Goal: Task Accomplishment & Management: Manage account settings

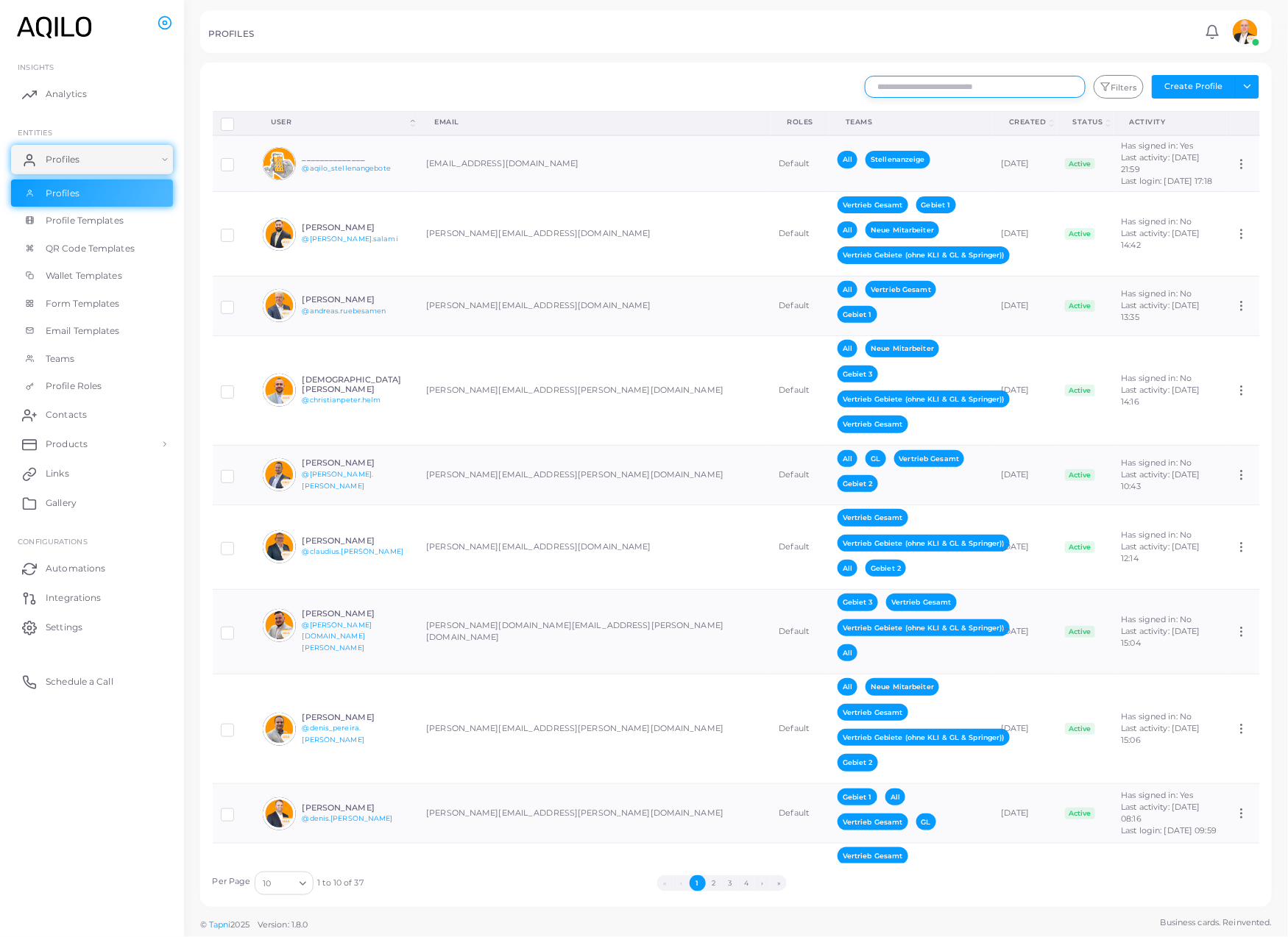
click at [934, 95] on input "text" at bounding box center [975, 86] width 221 height 22
click at [62, 488] on link "Links" at bounding box center [92, 474] width 162 height 30
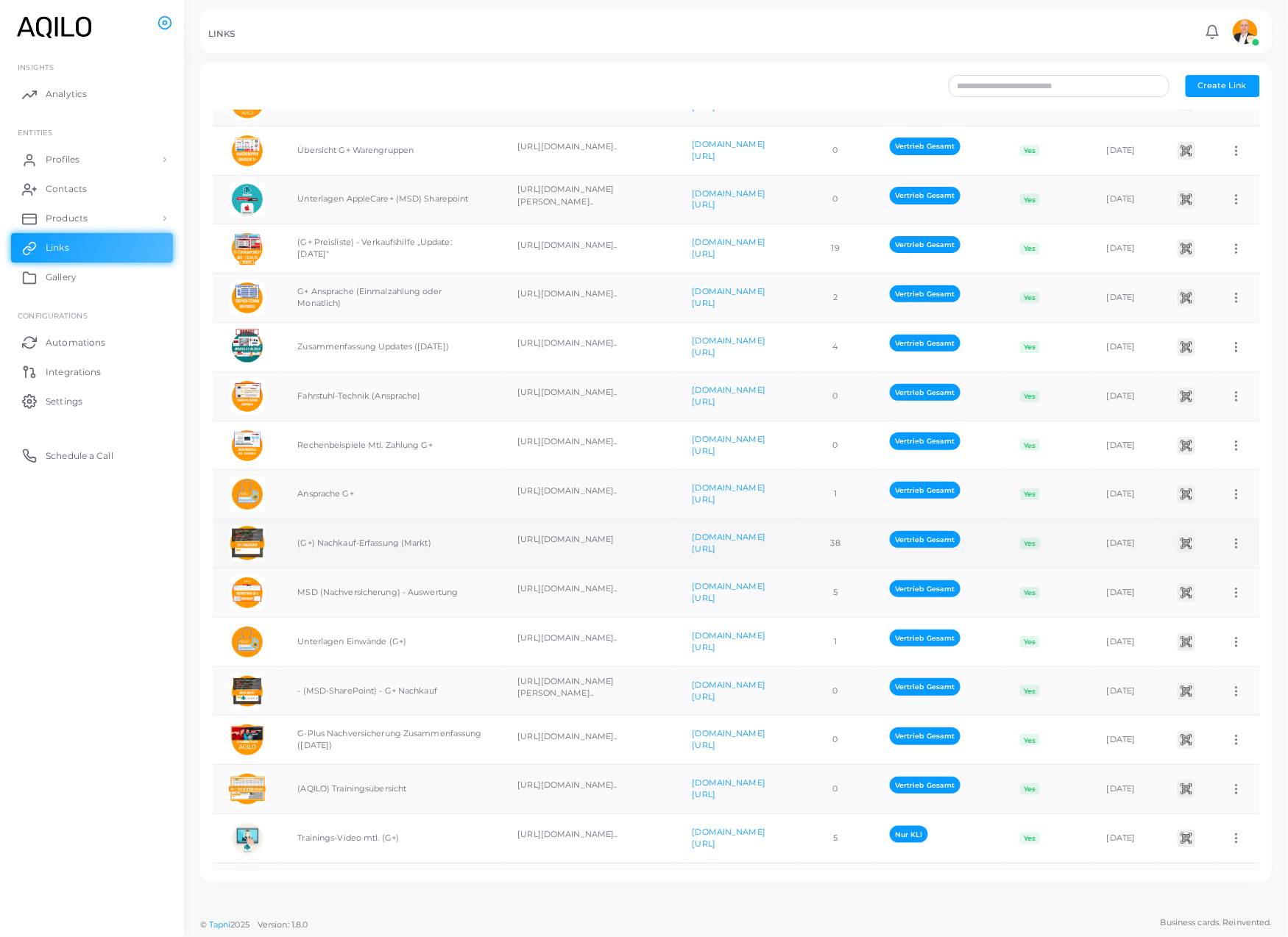
scroll to position [1080, 0]
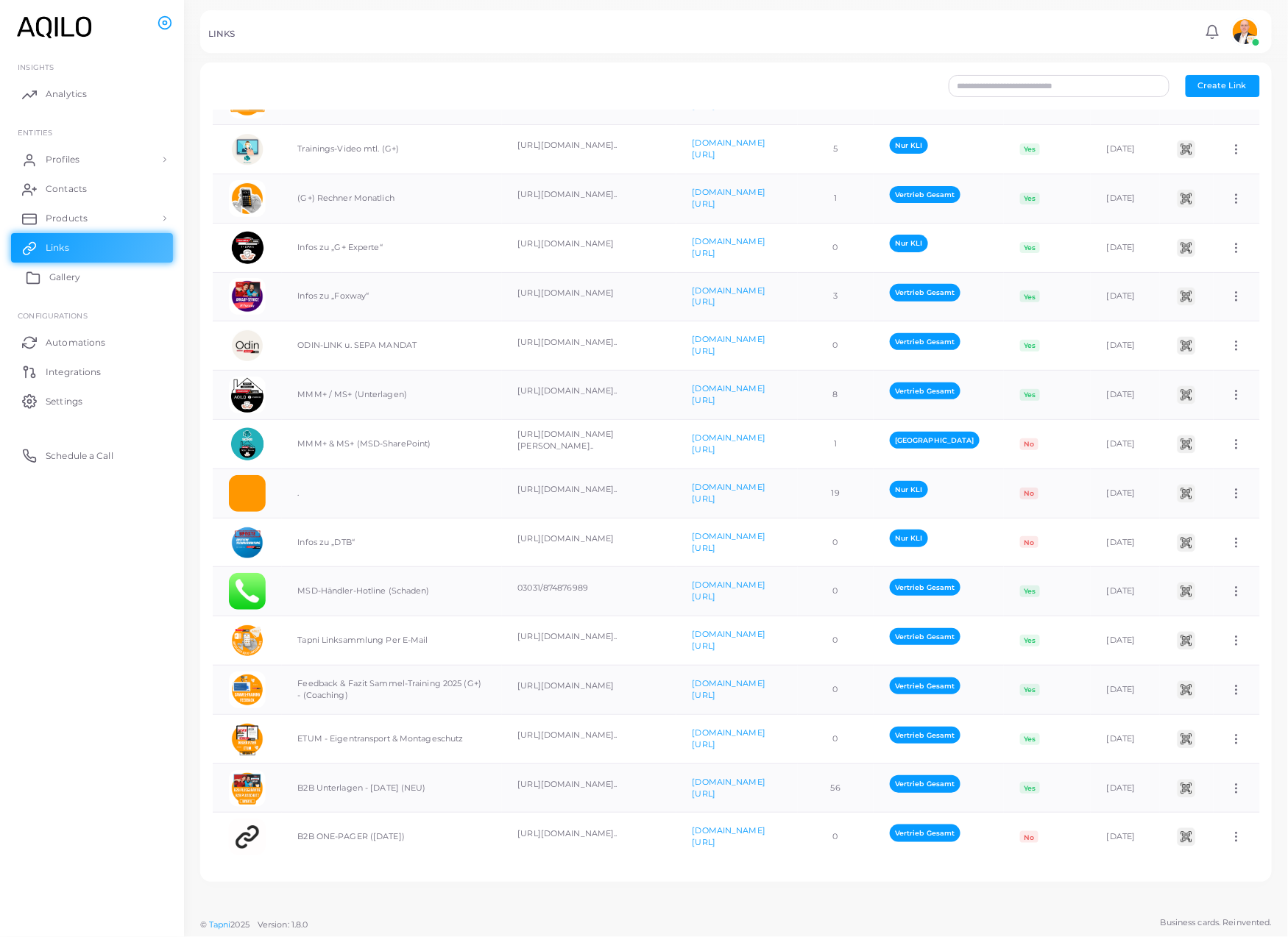
click at [71, 292] on link "Gallery" at bounding box center [92, 277] width 162 height 30
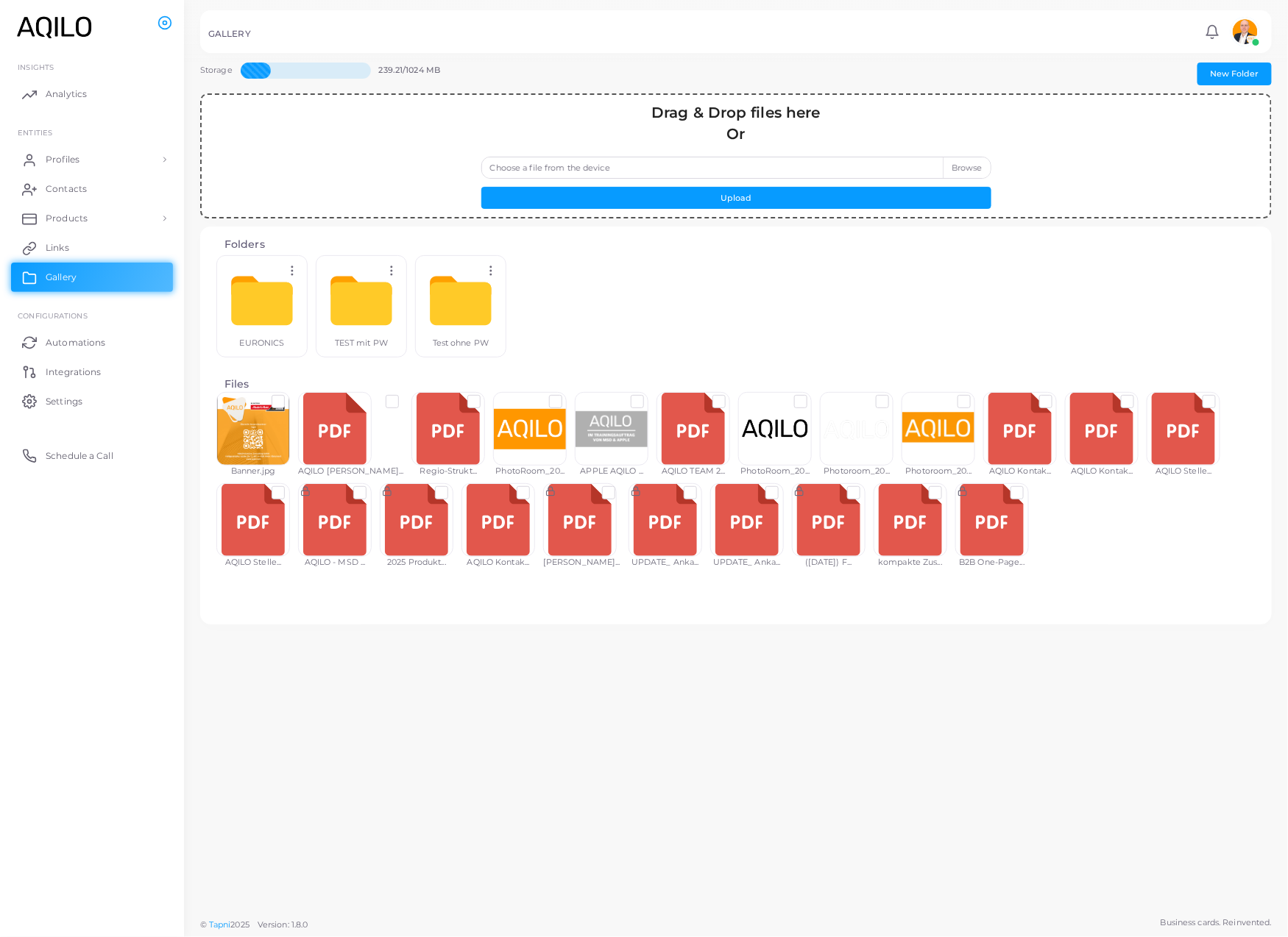
click at [953, 178] on label "Choose a file from the device" at bounding box center [737, 167] width 510 height 22
click at [953, 178] on input "Choose a file from the device" at bounding box center [737, 167] width 510 height 22
type input "**********"
click at [706, 209] on button "Upload" at bounding box center [737, 198] width 510 height 22
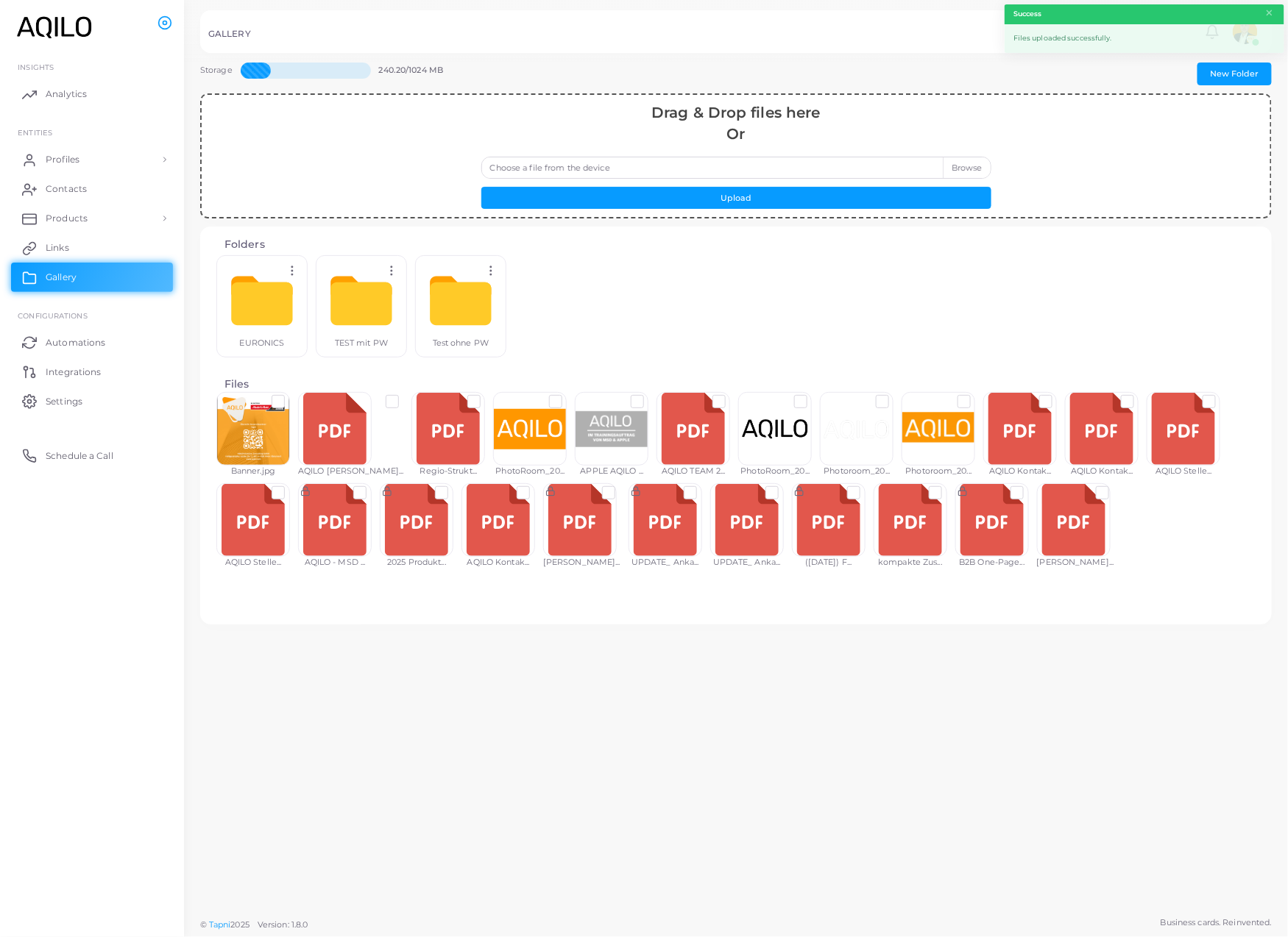
click at [1115, 487] on label at bounding box center [1115, 487] width 0 height 0
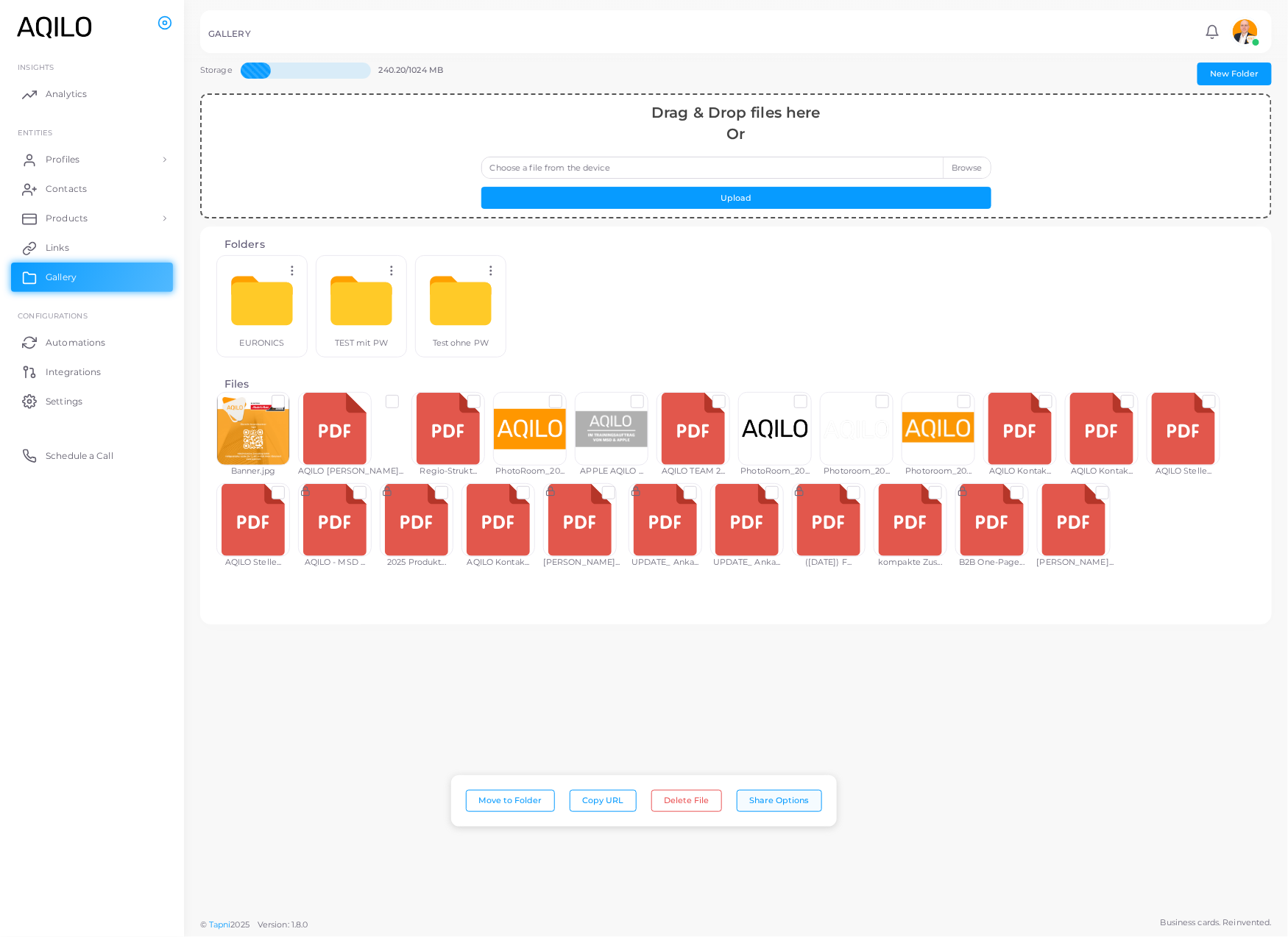
click at [783, 797] on button "Share Options" at bounding box center [779, 801] width 86 height 22
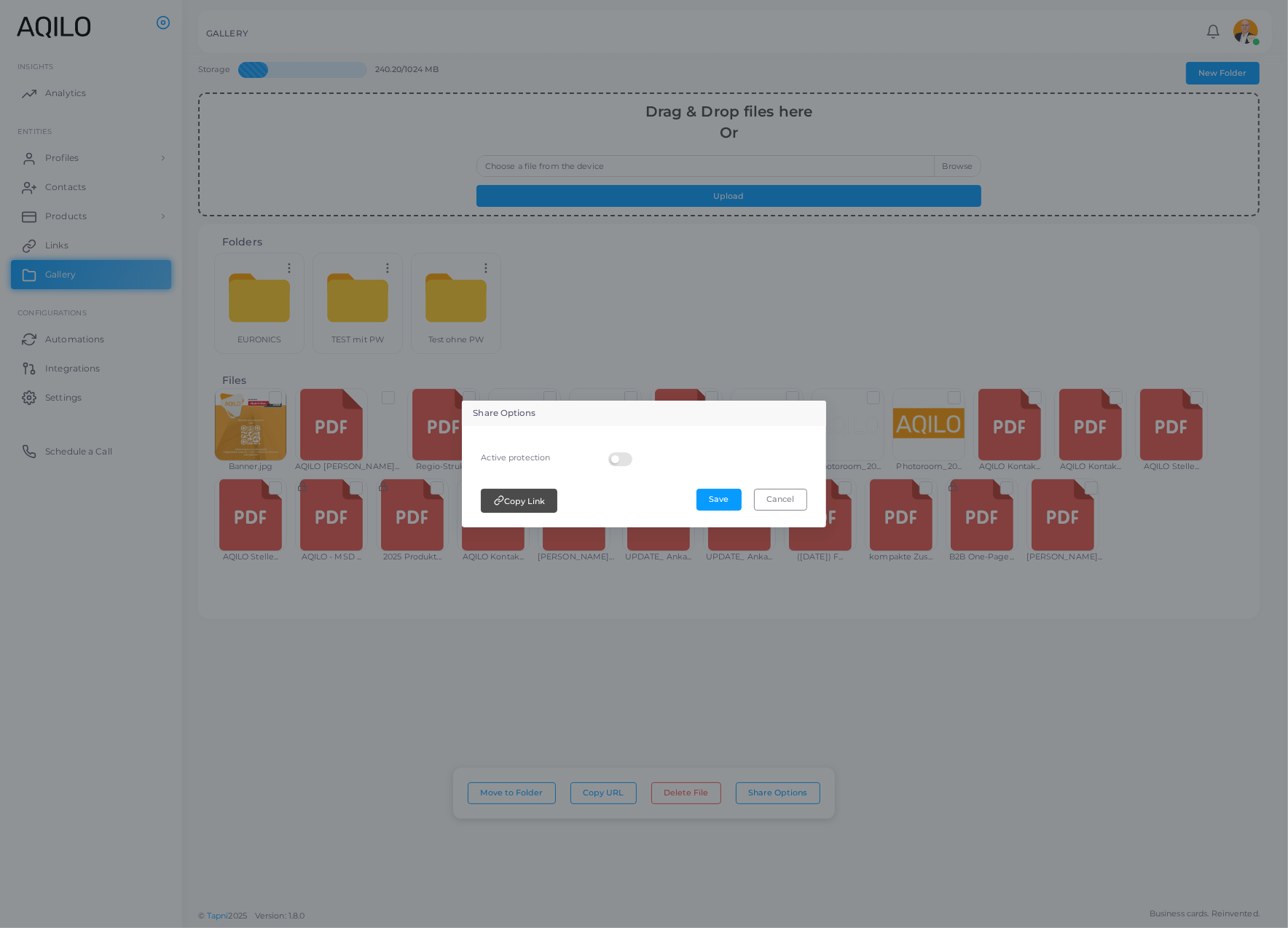
click at [611, 453] on label at bounding box center [623, 453] width 28 height 0
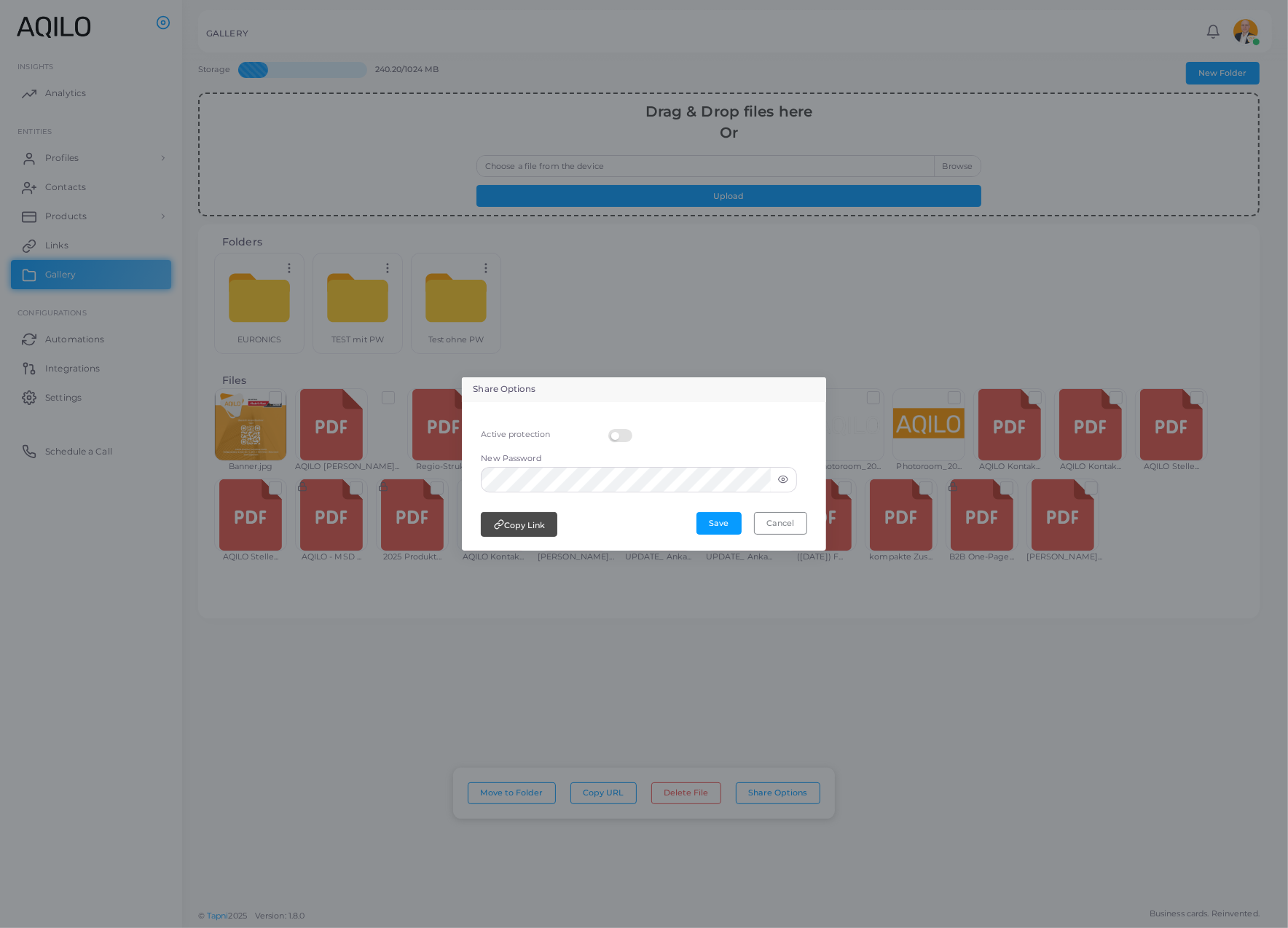
click at [686, 438] on div "Active protection" at bounding box center [644, 435] width 342 height 37
click at [608, 430] on label at bounding box center [623, 430] width 28 height 0
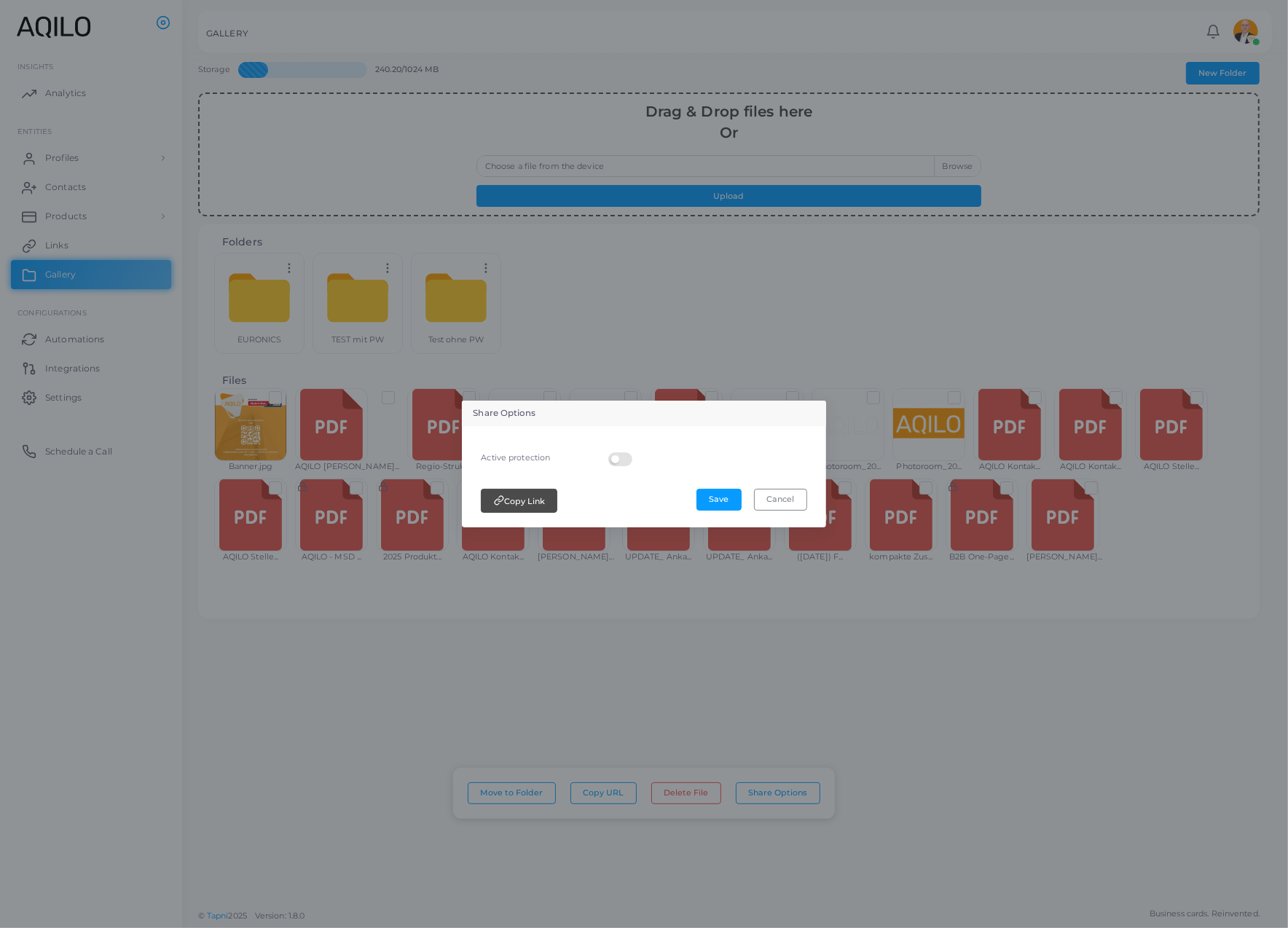
click at [608, 453] on label at bounding box center [623, 453] width 28 height 0
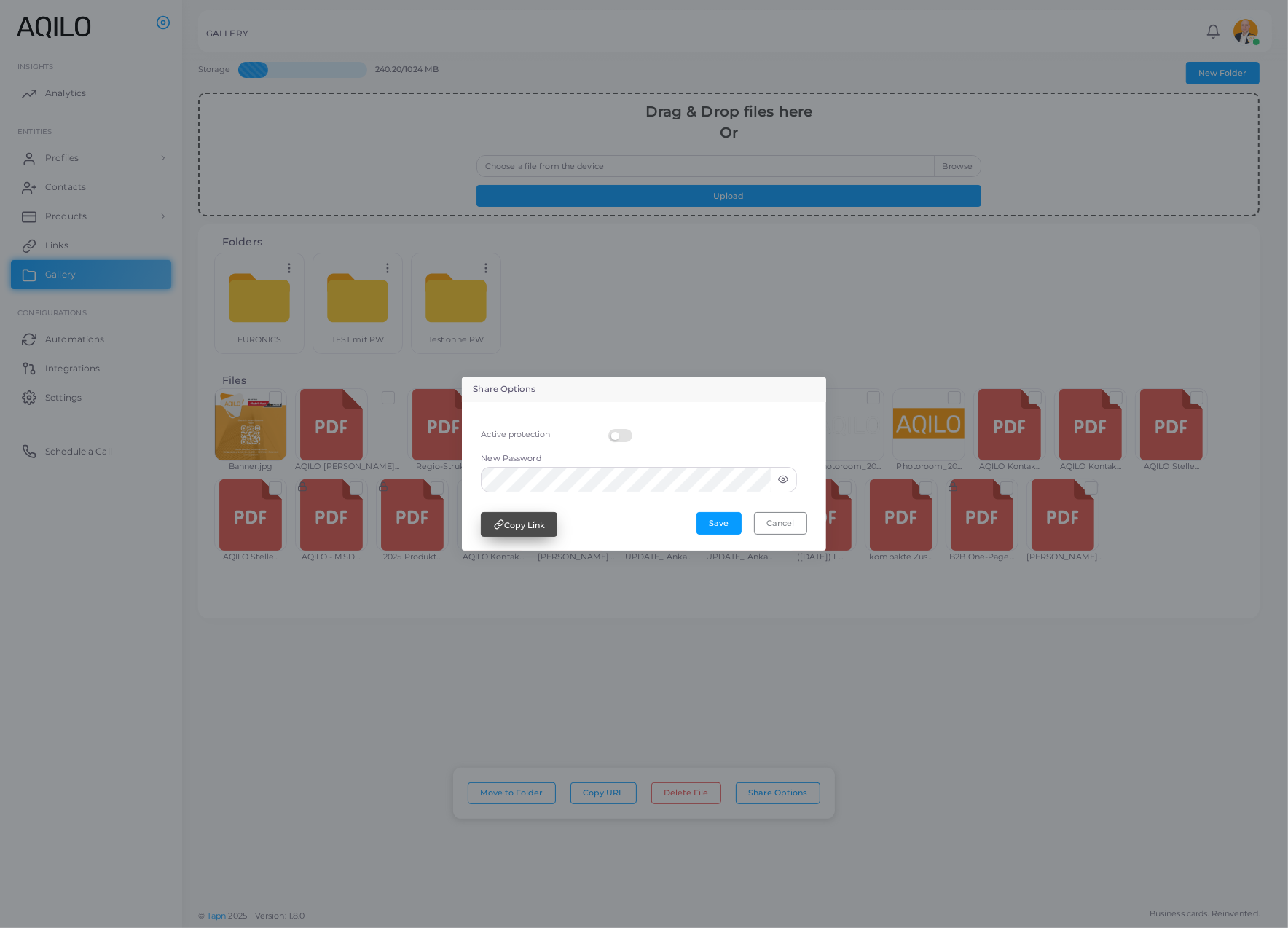
click at [537, 527] on button "Copy Link" at bounding box center [519, 524] width 76 height 24
click at [702, 526] on button "Save" at bounding box center [719, 522] width 45 height 22
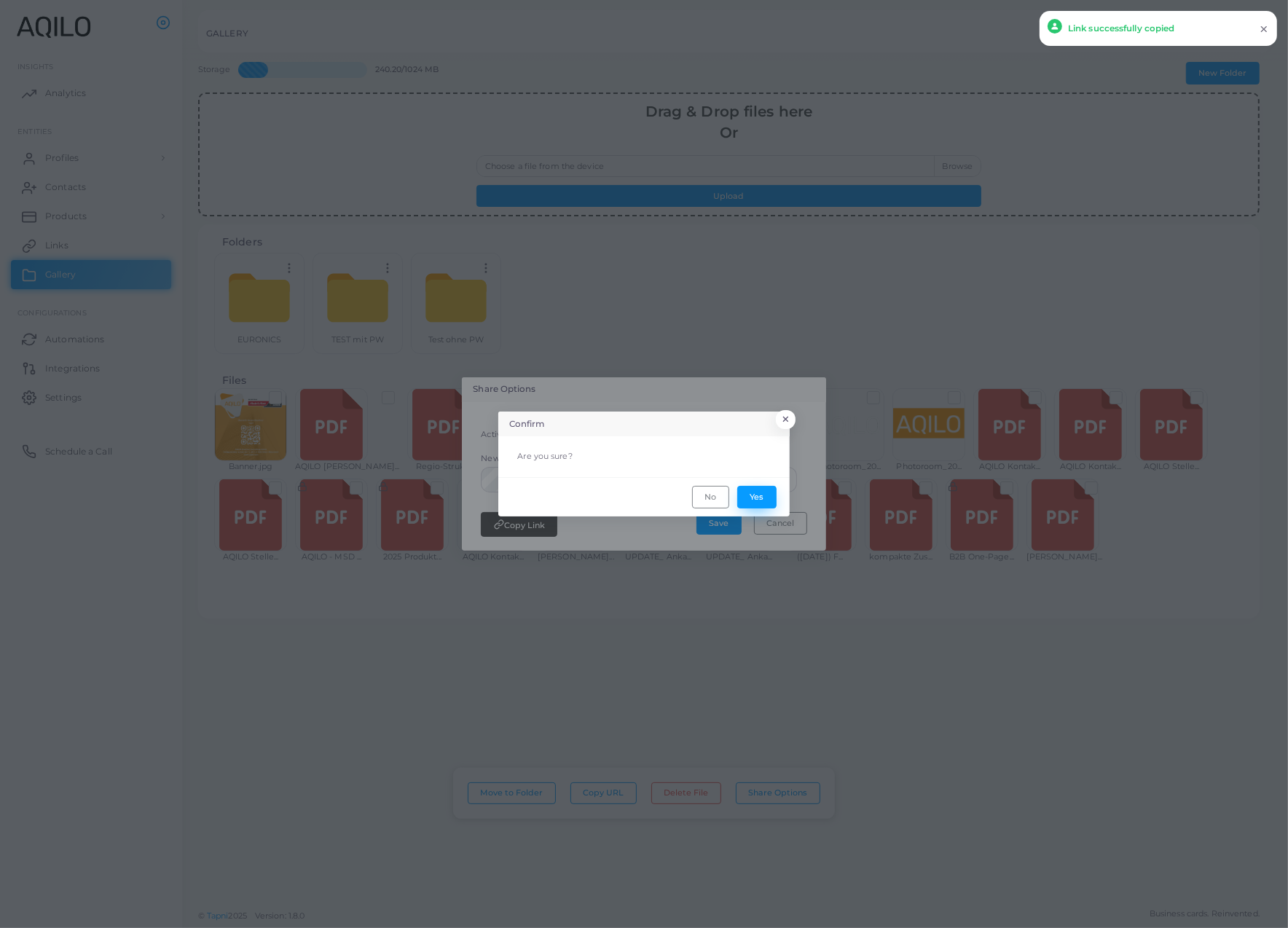
click at [740, 501] on button "Yes" at bounding box center [757, 496] width 39 height 22
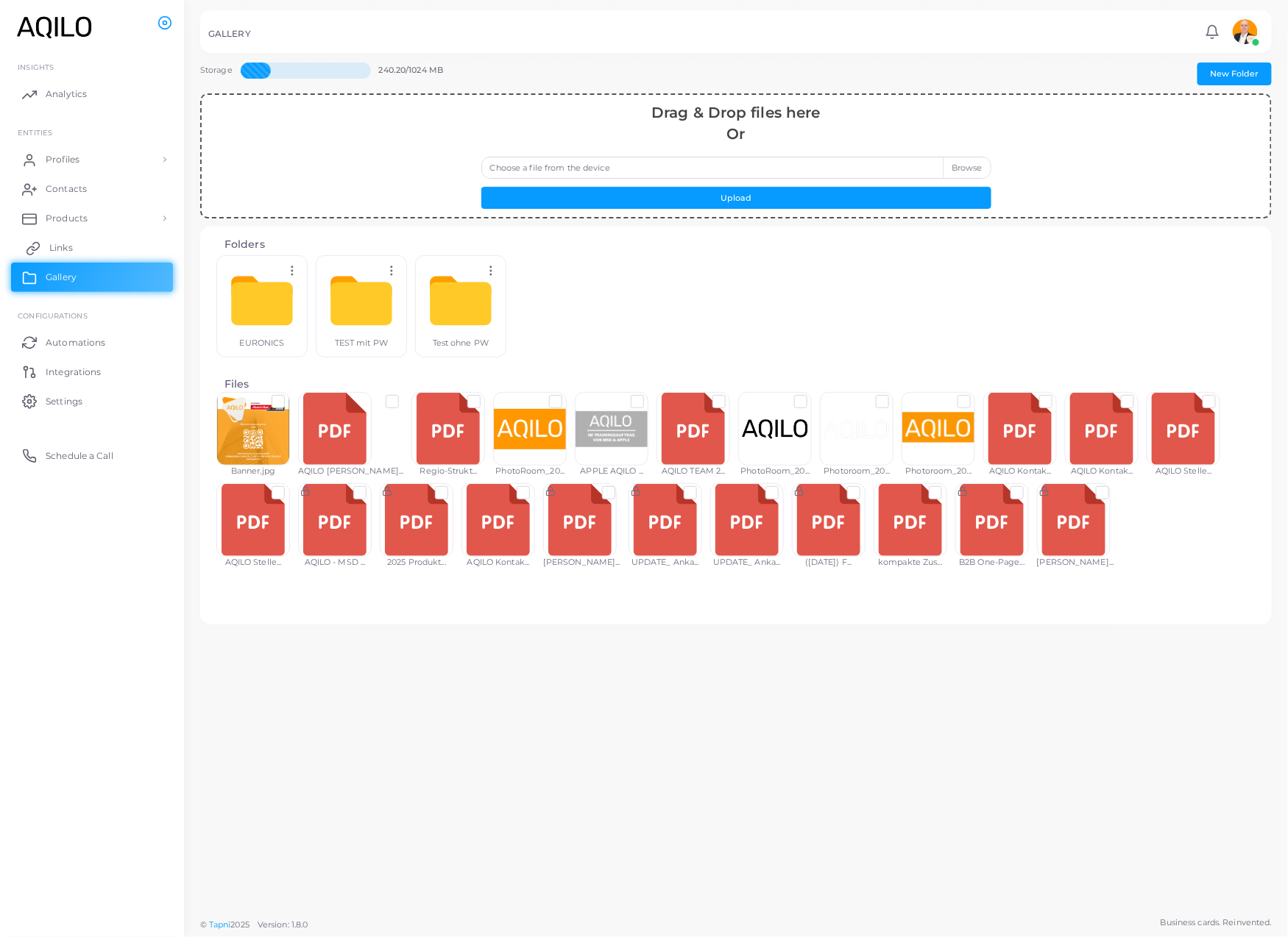
click at [57, 261] on link "Links" at bounding box center [92, 247] width 162 height 30
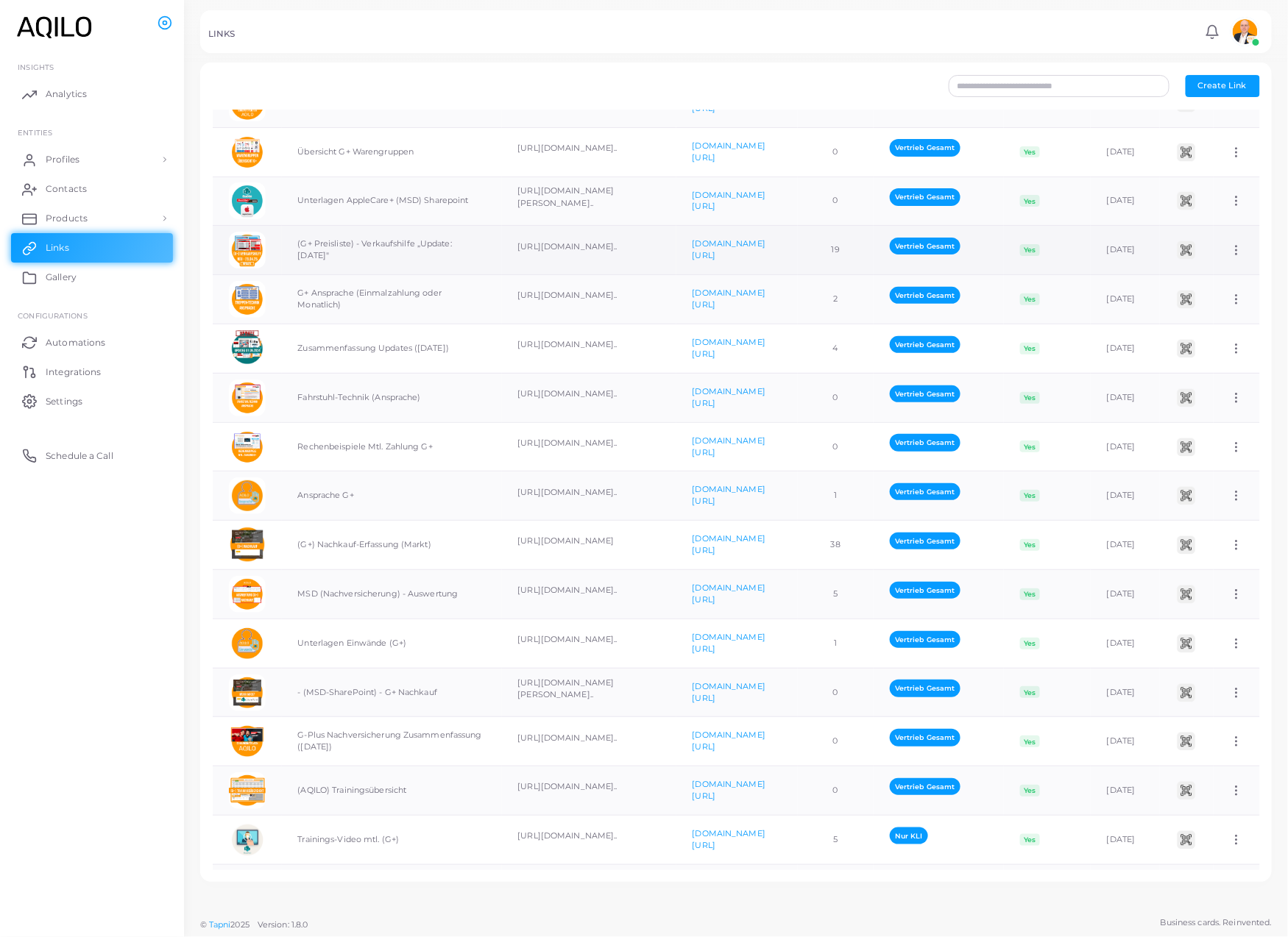
click at [409, 275] on td "(G+ Preisliste) - Verkaufshilfe „Update: [DATE]"" at bounding box center [391, 250] width 220 height 49
click at [1230, 257] on icon at bounding box center [1236, 250] width 13 height 13
drag, startPoint x: 1208, startPoint y: 325, endPoint x: 1208, endPoint y: 342, distance: 17.0
click at [1208, 342] on ul "Assign to Team Edit Link Delete Link" at bounding box center [1212, 344] width 106 height 76
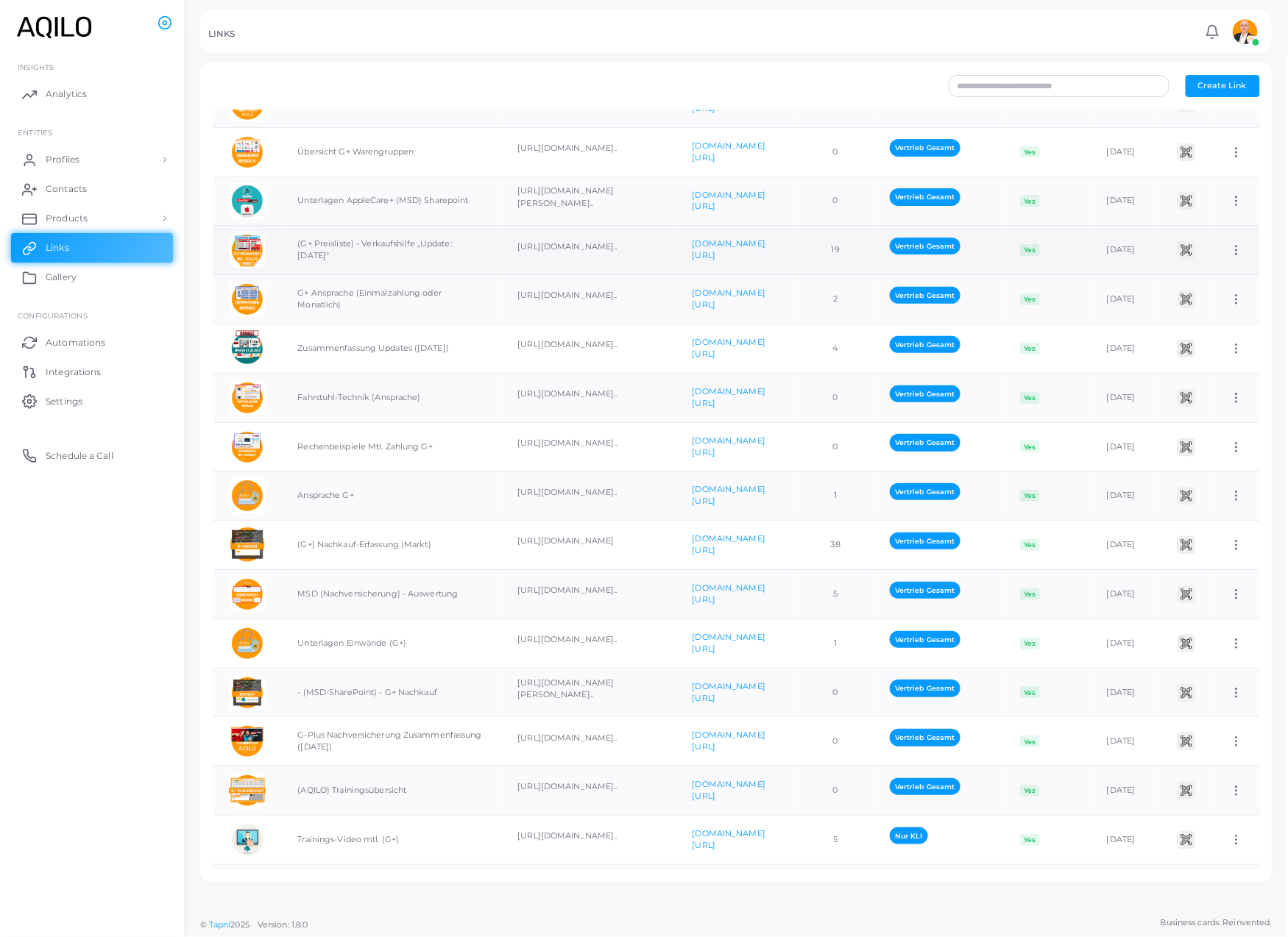
click at [1237, 251] on circle at bounding box center [1237, 251] width 2 height 2
click at [1215, 347] on span "Edit Link" at bounding box center [1208, 349] width 36 height 12
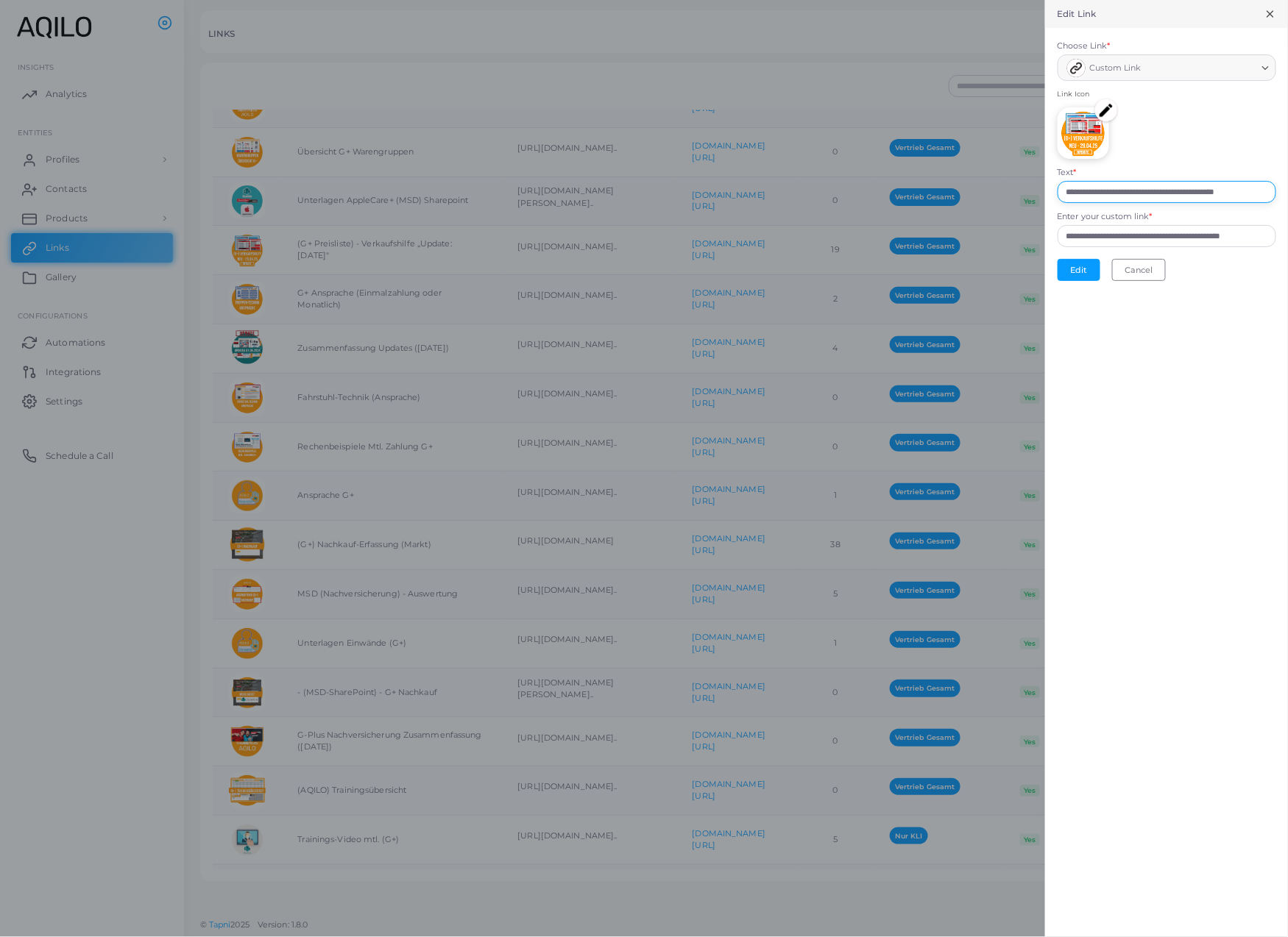
click at [1137, 203] on input "**********" at bounding box center [1167, 191] width 219 height 22
click at [1216, 203] on input "**********" at bounding box center [1167, 191] width 219 height 22
type input "**********"
click at [1058, 247] on input "**********" at bounding box center [1167, 235] width 219 height 22
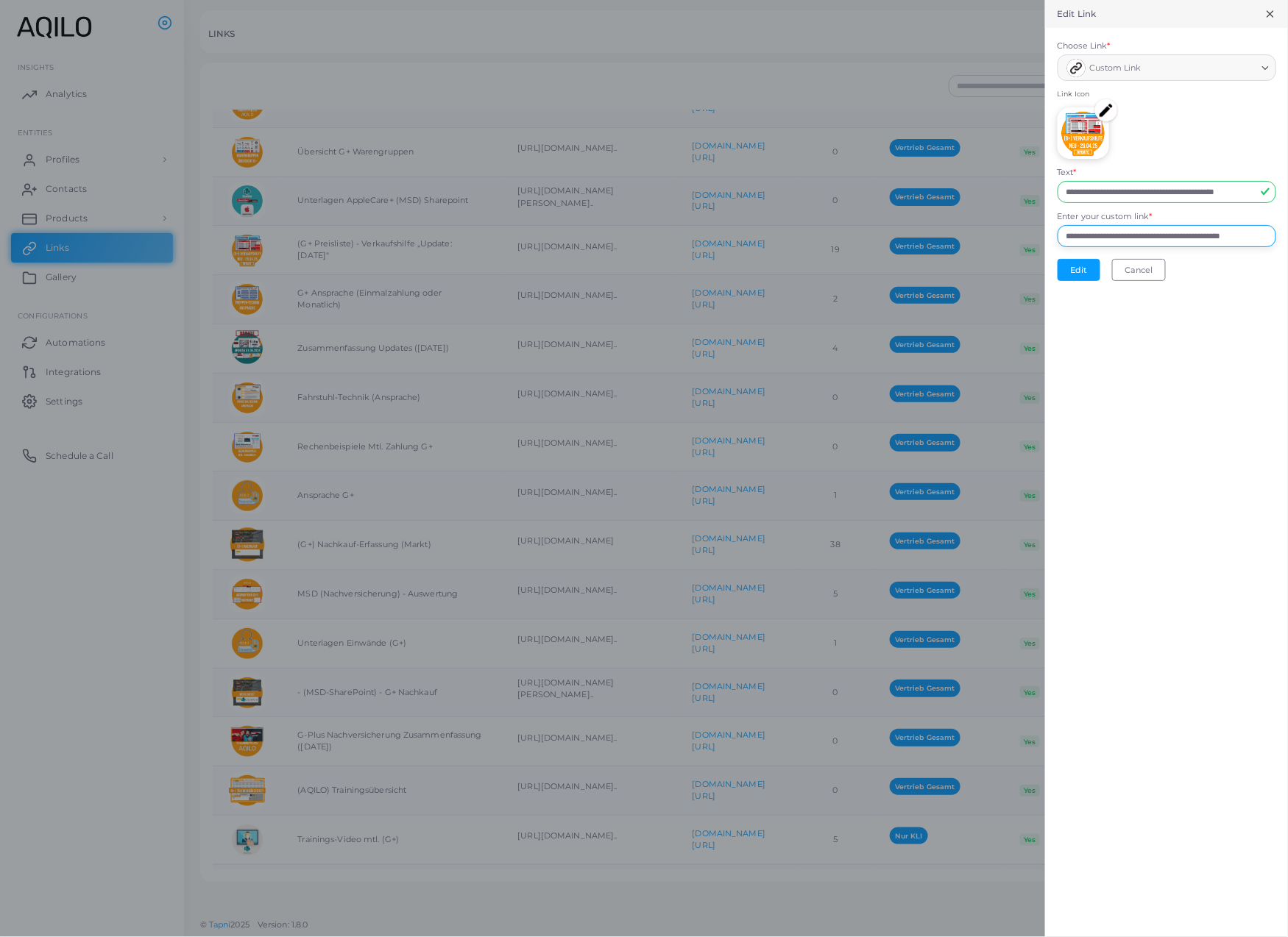
click at [1058, 247] on input "**********" at bounding box center [1167, 235] width 219 height 22
paste input "text"
type input "**********"
click at [1058, 281] on button "Edit" at bounding box center [1079, 269] width 42 height 22
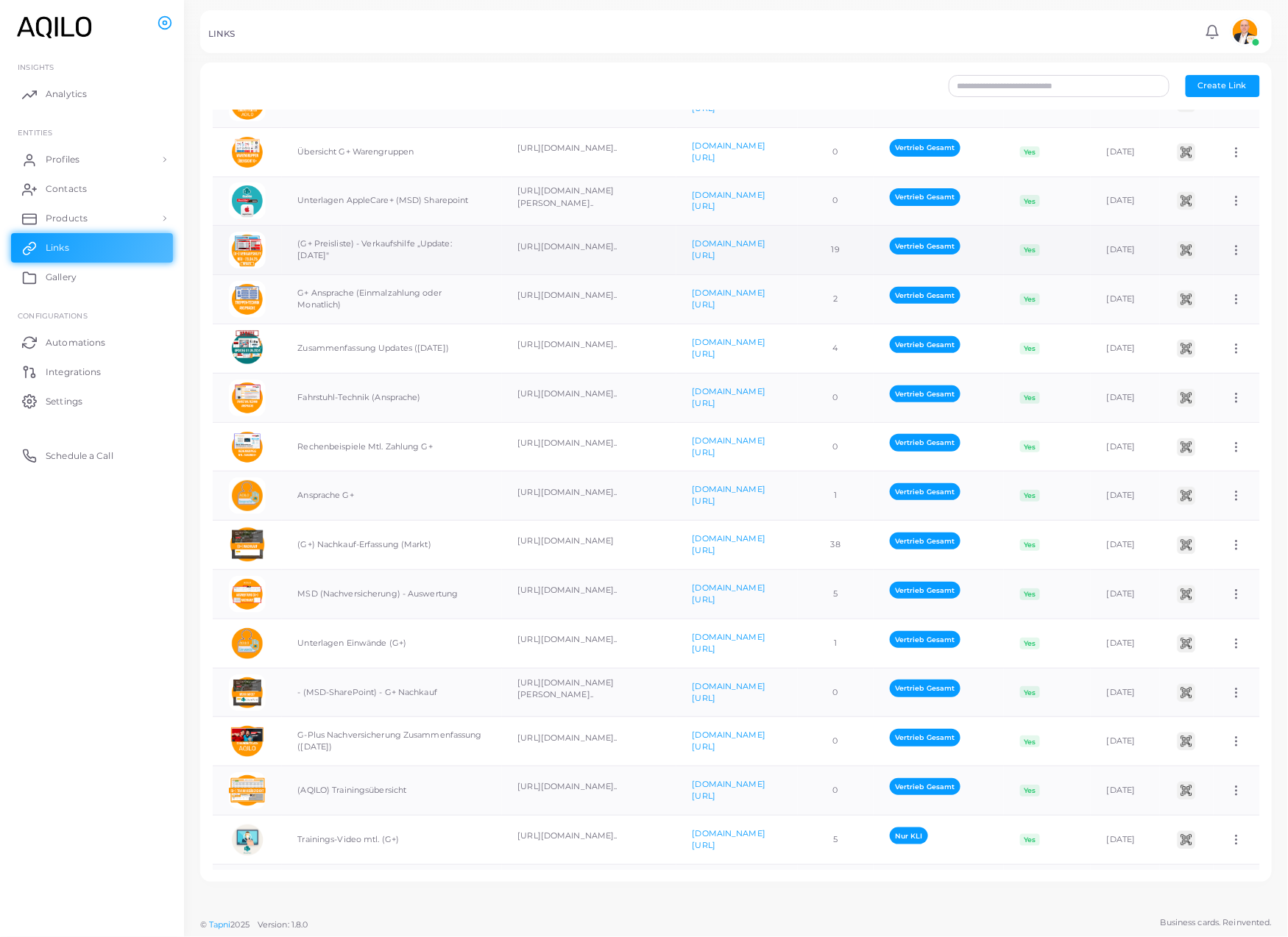
click at [1230, 257] on icon at bounding box center [1236, 250] width 13 height 13
click at [1209, 344] on span "Edit Link" at bounding box center [1208, 346] width 36 height 12
type input "**********"
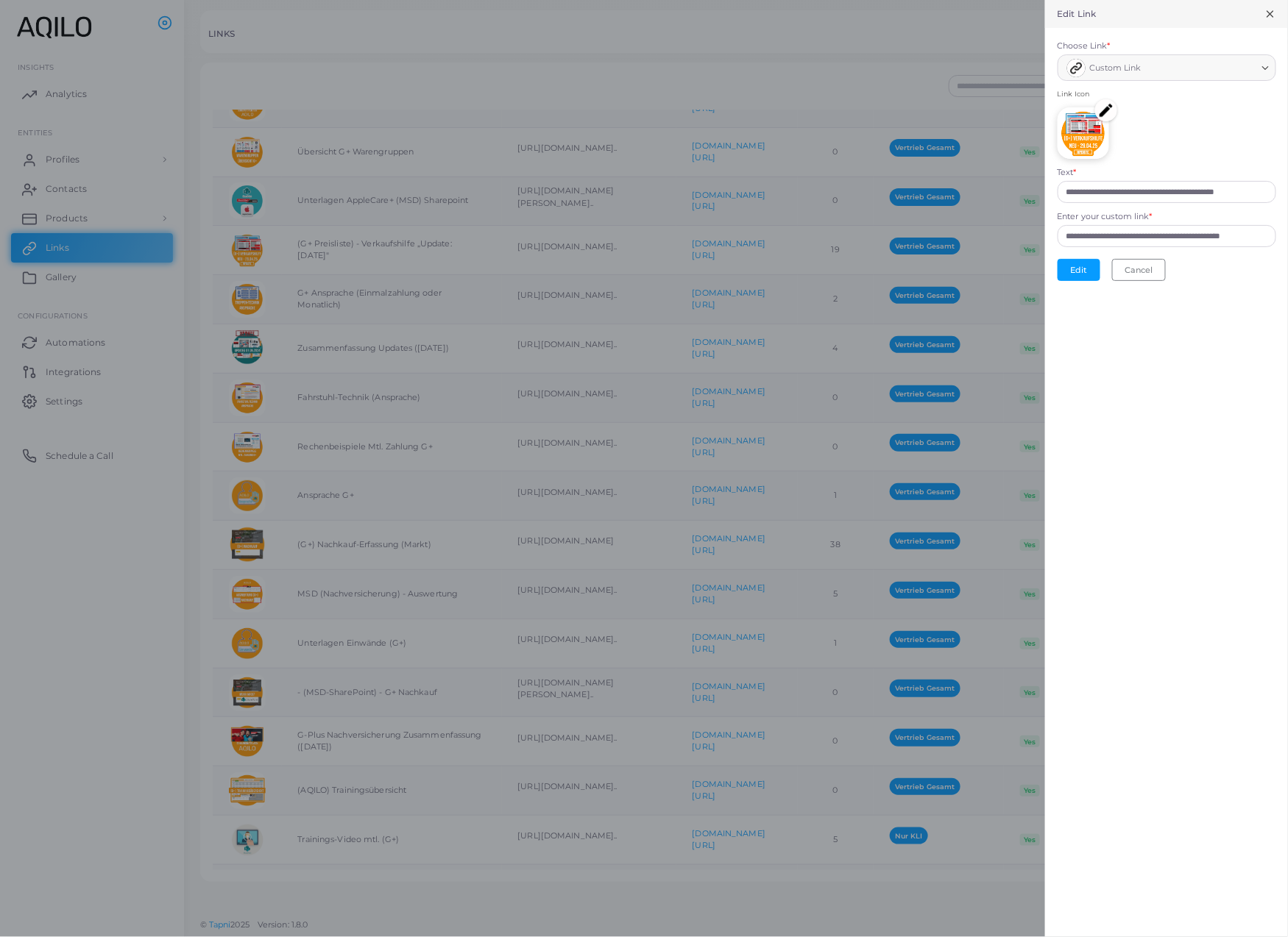
click at [1095, 121] on img at bounding box center [1106, 110] width 22 height 22
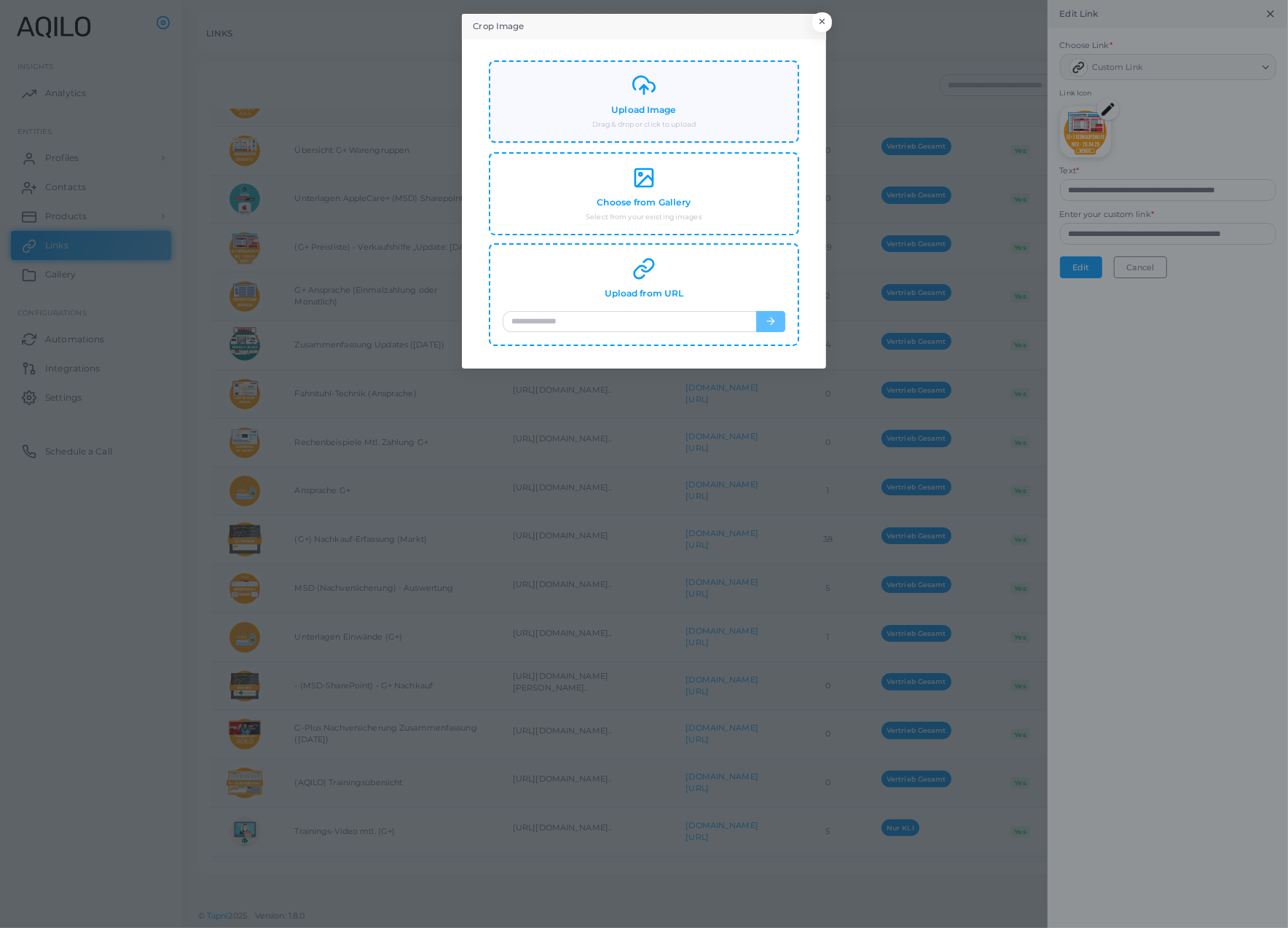
click at [659, 116] on h4 "Upload Image" at bounding box center [644, 110] width 65 height 11
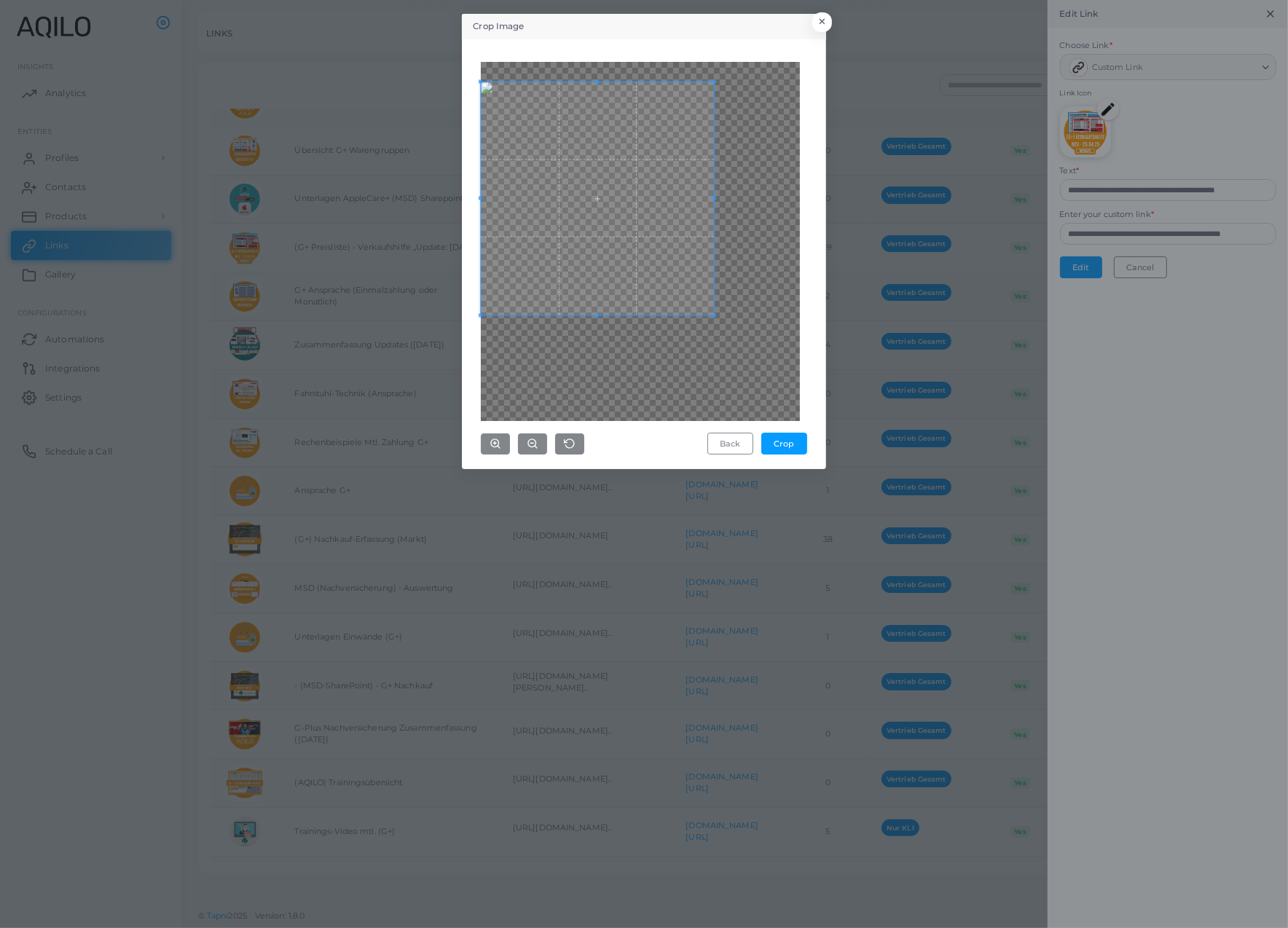
click at [617, 239] on span at bounding box center [597, 198] width 233 height 233
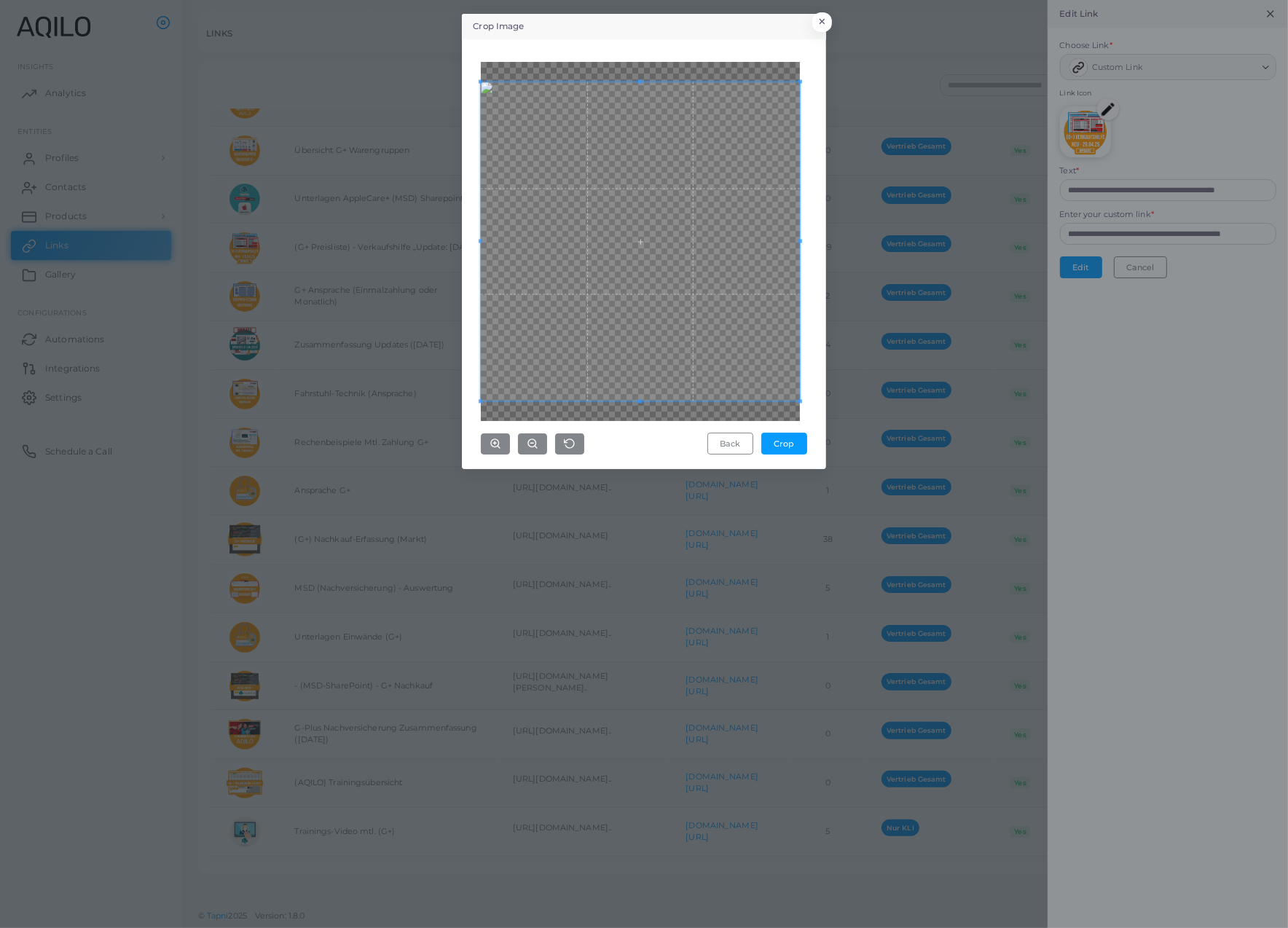
click at [892, 480] on div "Crop Image × Back Crop" at bounding box center [644, 464] width 1288 height 928
click at [783, 455] on button "Crop" at bounding box center [784, 443] width 46 height 22
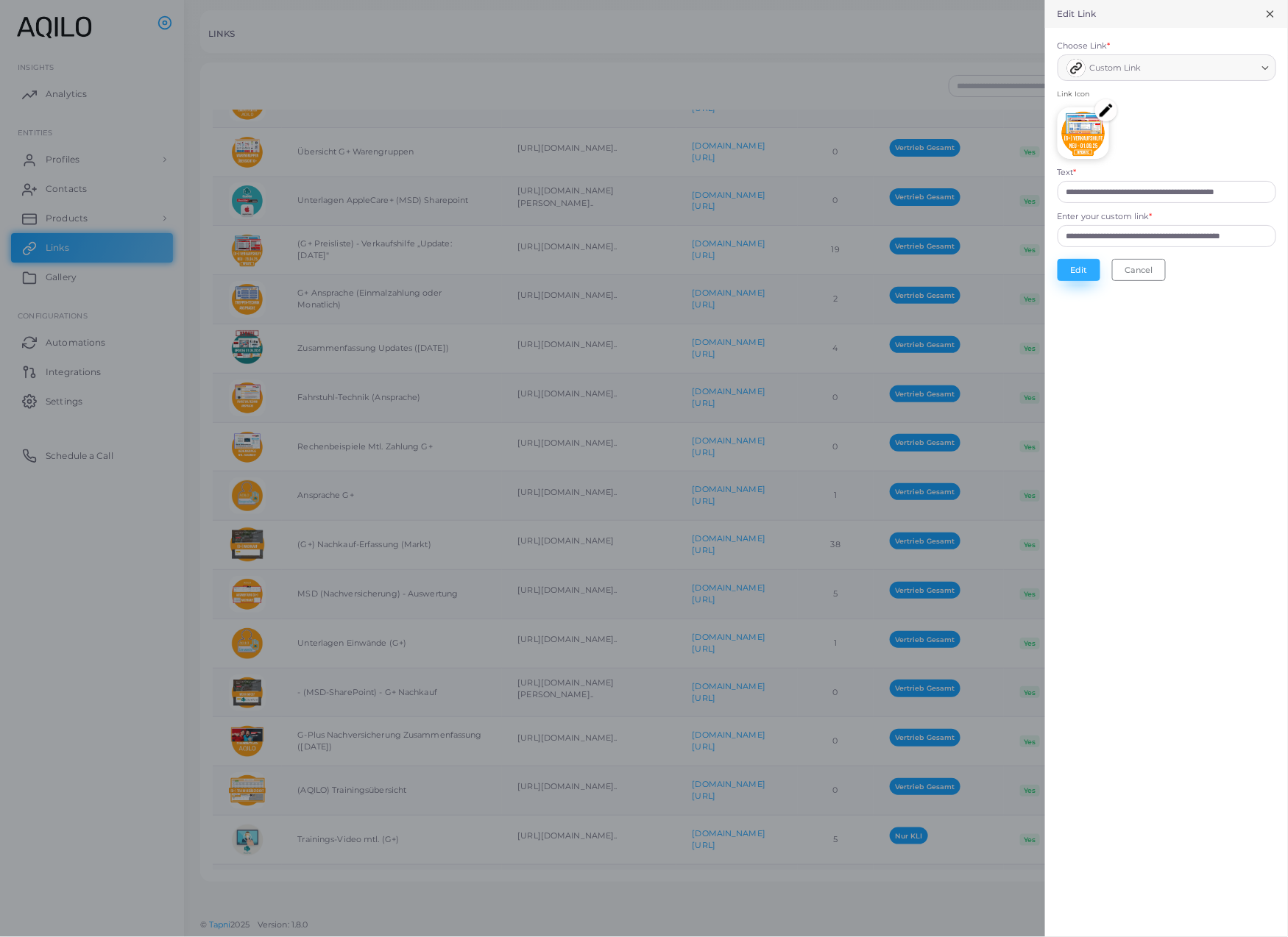
click at [1058, 281] on button "Edit" at bounding box center [1079, 269] width 42 height 22
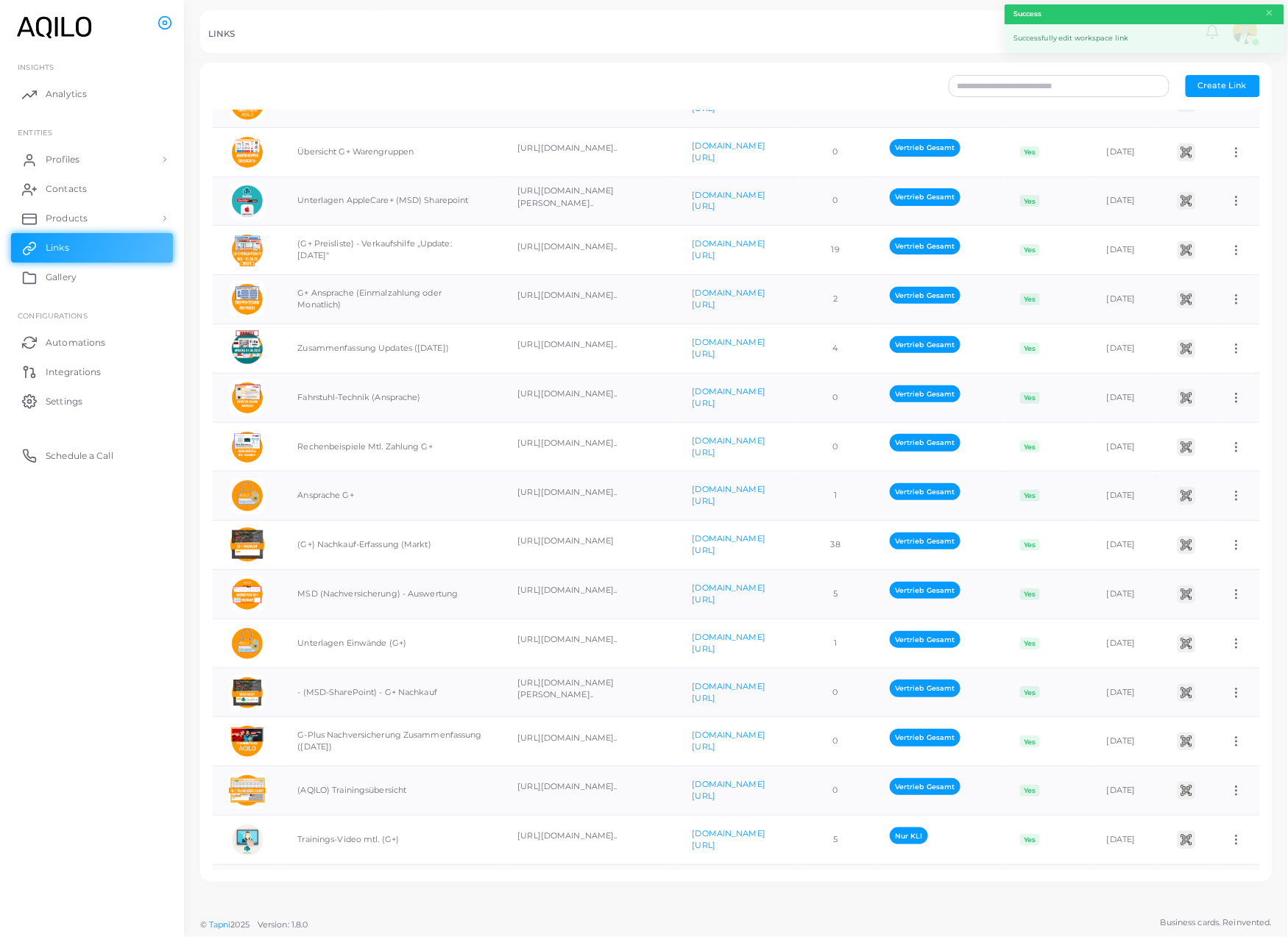
scroll to position [0, 61]
